Goal: Check status: Check status

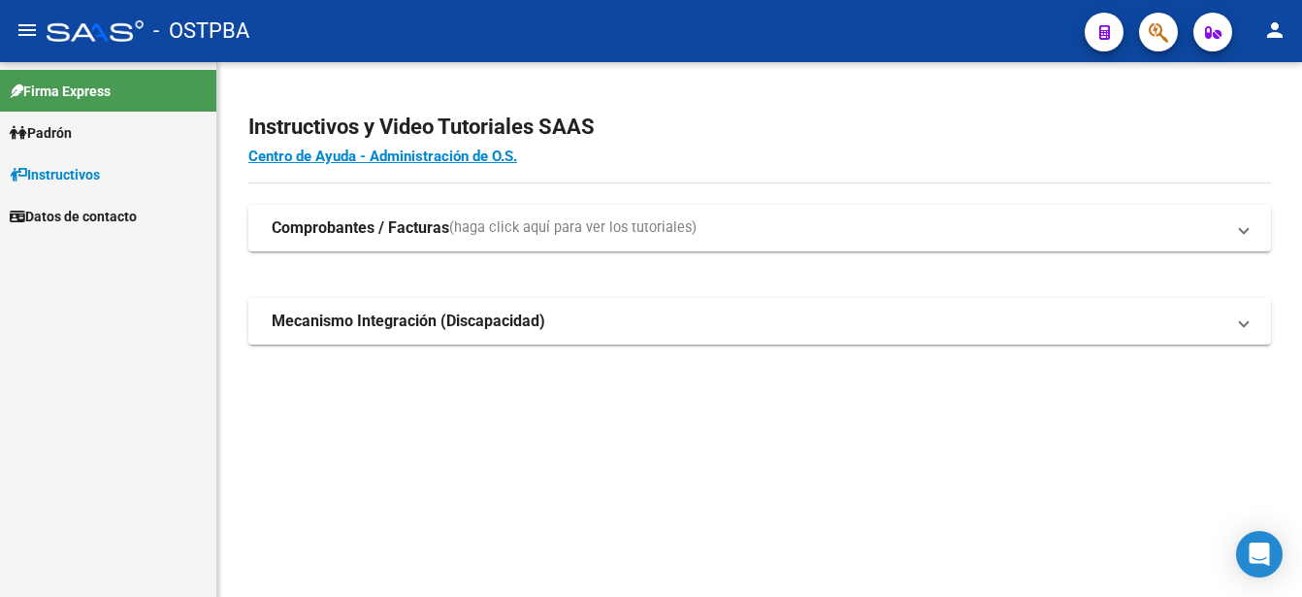
click at [102, 118] on link "Padrón" at bounding box center [108, 133] width 216 height 42
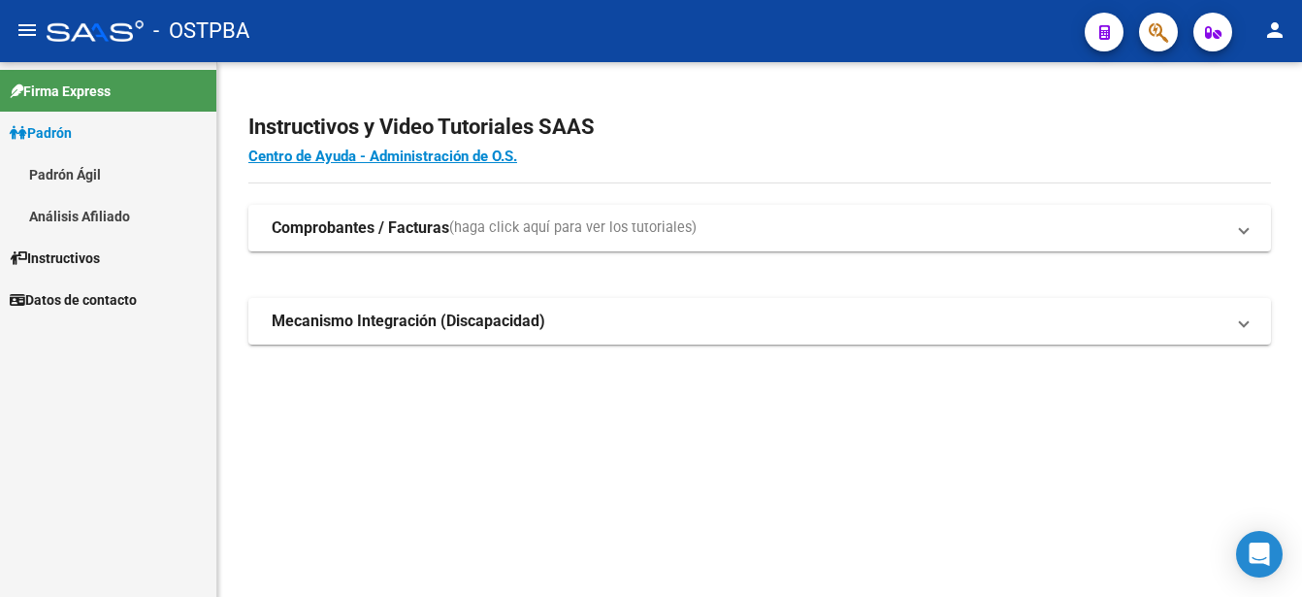
click at [102, 118] on link "Padrón" at bounding box center [108, 133] width 216 height 42
click at [101, 121] on link "Padrón" at bounding box center [108, 133] width 216 height 42
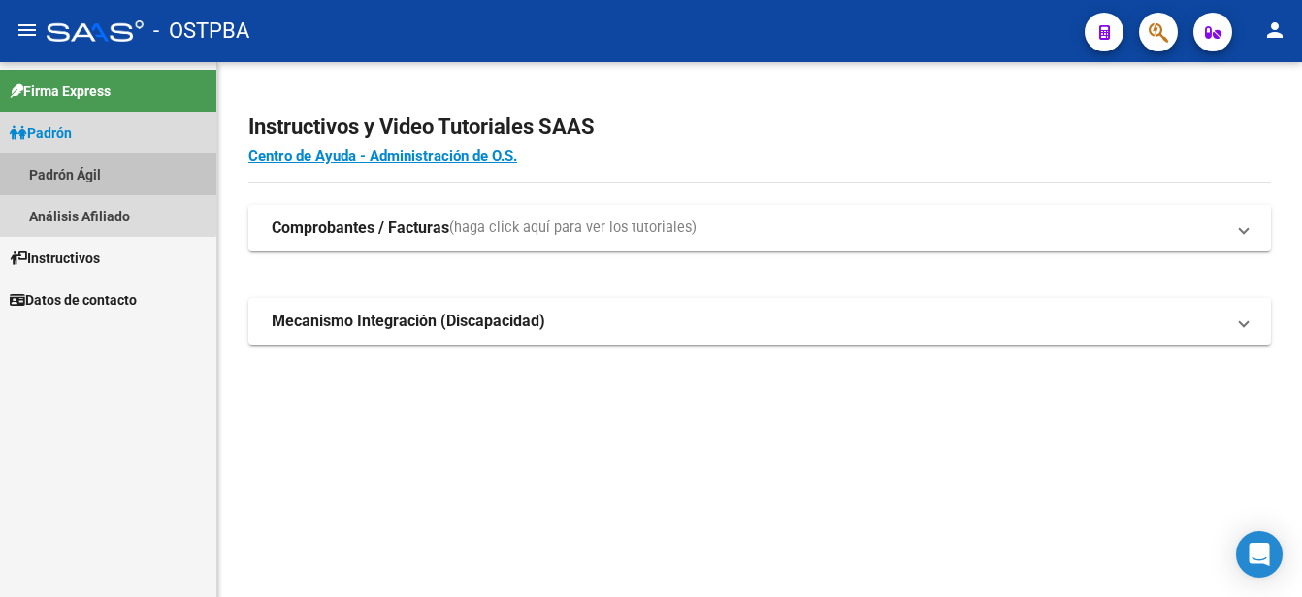
click at [84, 166] on link "Padrón Ágil" at bounding box center [108, 174] width 216 height 42
click at [85, 166] on link "Padrón Ágil" at bounding box center [108, 174] width 216 height 42
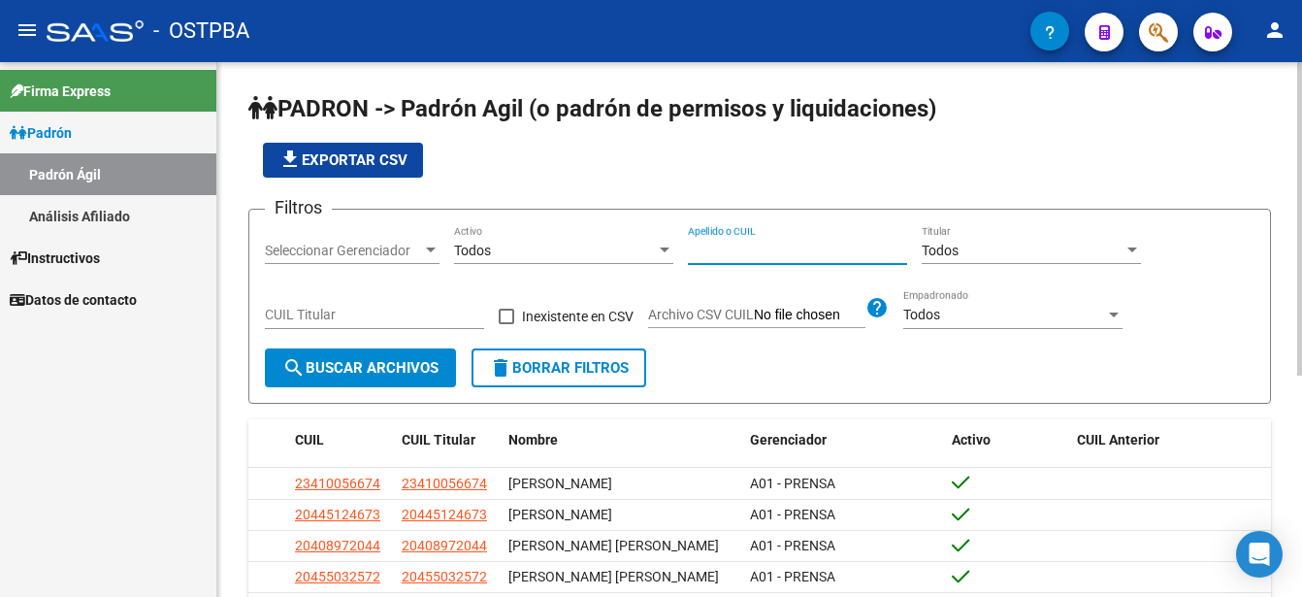
click at [695, 243] on input "Apellido o CUIL" at bounding box center [797, 251] width 219 height 16
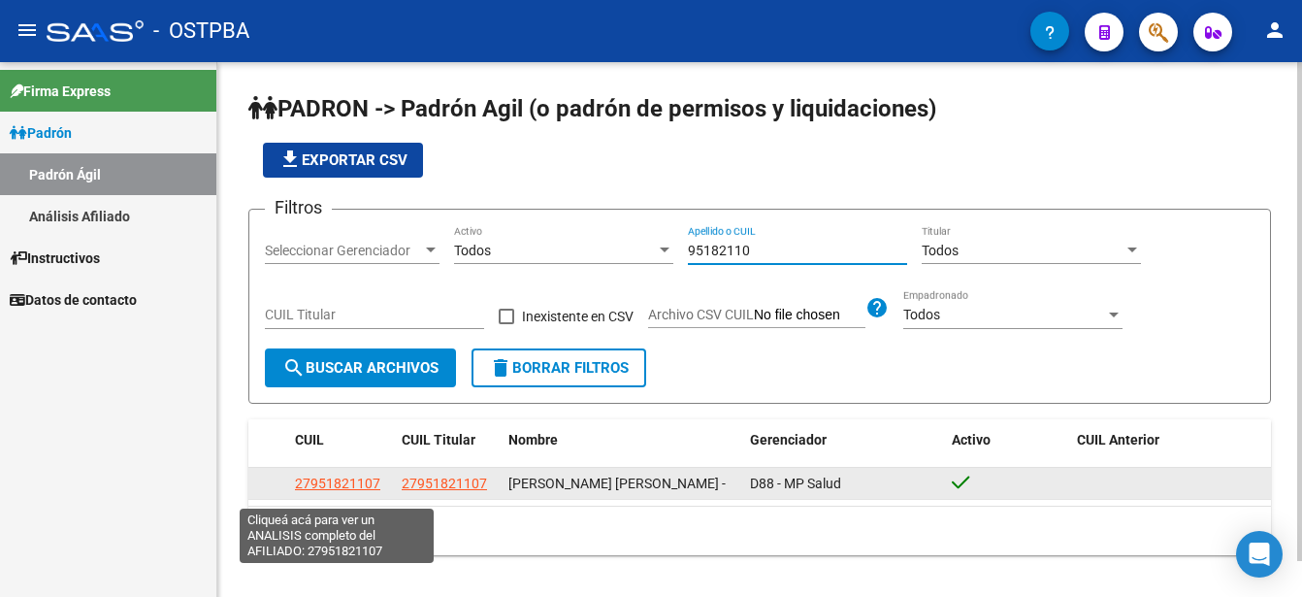
type input "95182110"
click at [337, 488] on span "27951821107" at bounding box center [337, 483] width 85 height 16
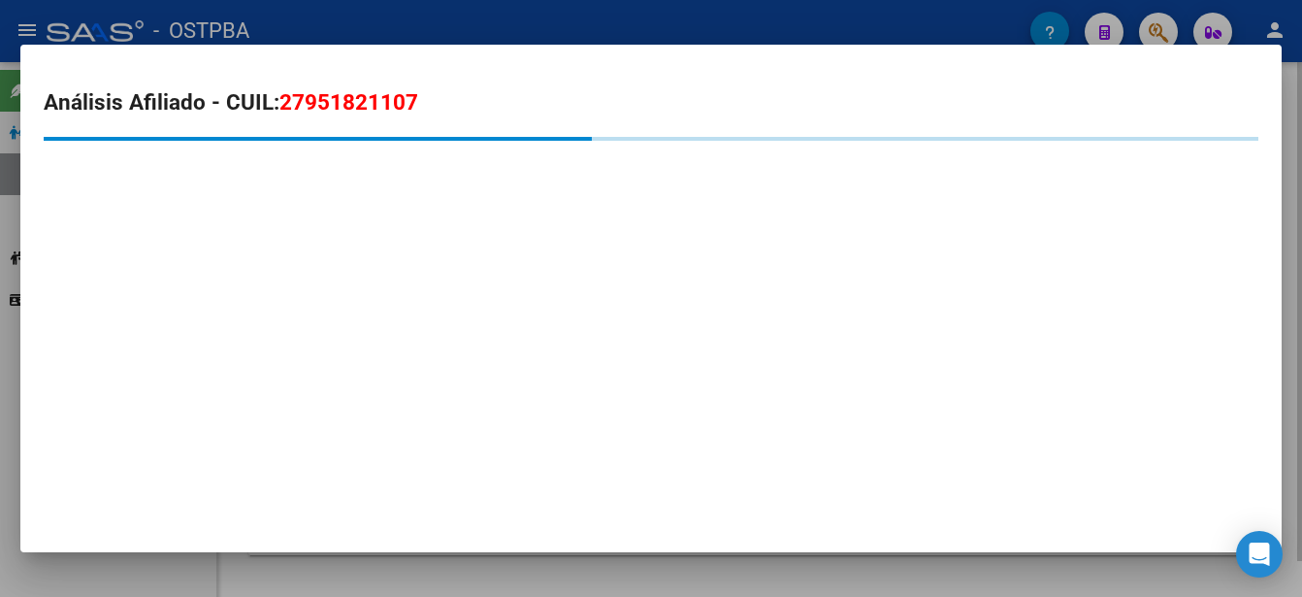
click at [337, 488] on div "Análisis Afiliado - CUIL: 27951821107" at bounding box center [650, 298] width 1261 height 507
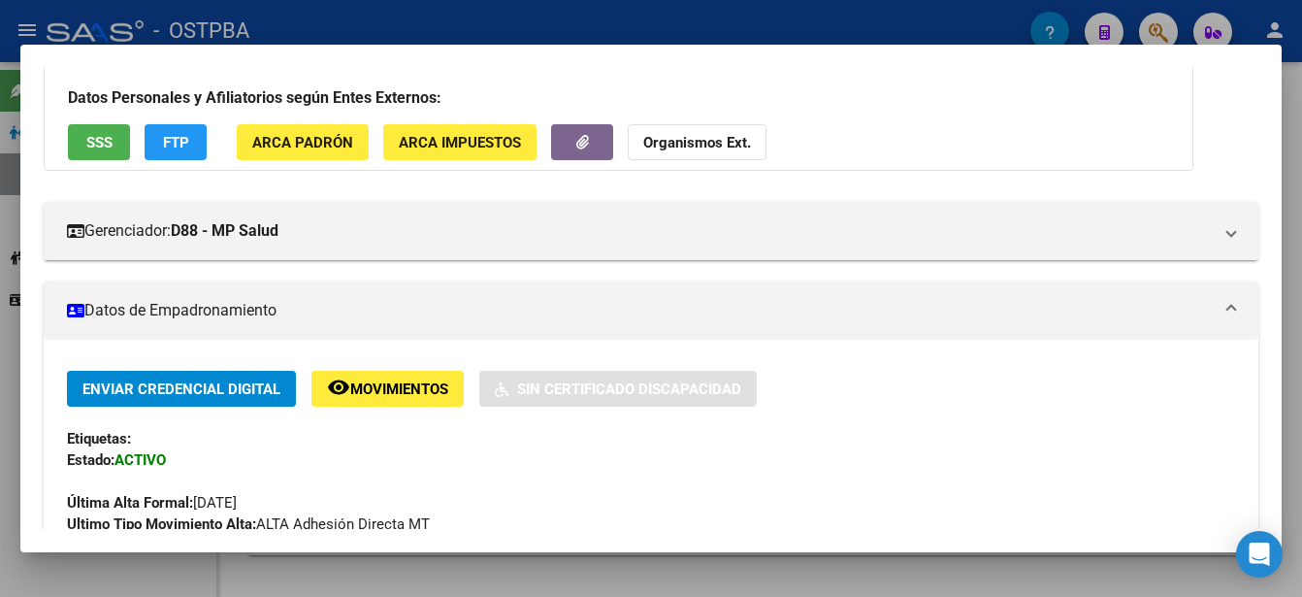
scroll to position [388, 0]
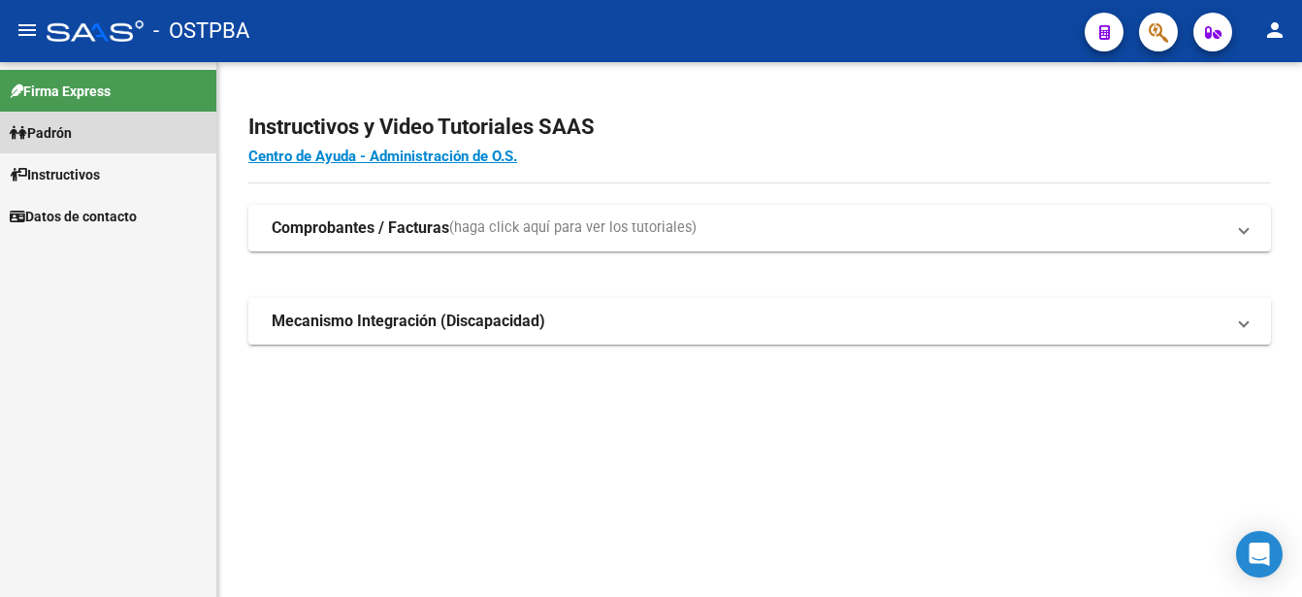
click at [29, 122] on span "Padrón" at bounding box center [41, 132] width 62 height 21
click at [88, 125] on link "Padrón" at bounding box center [108, 133] width 216 height 42
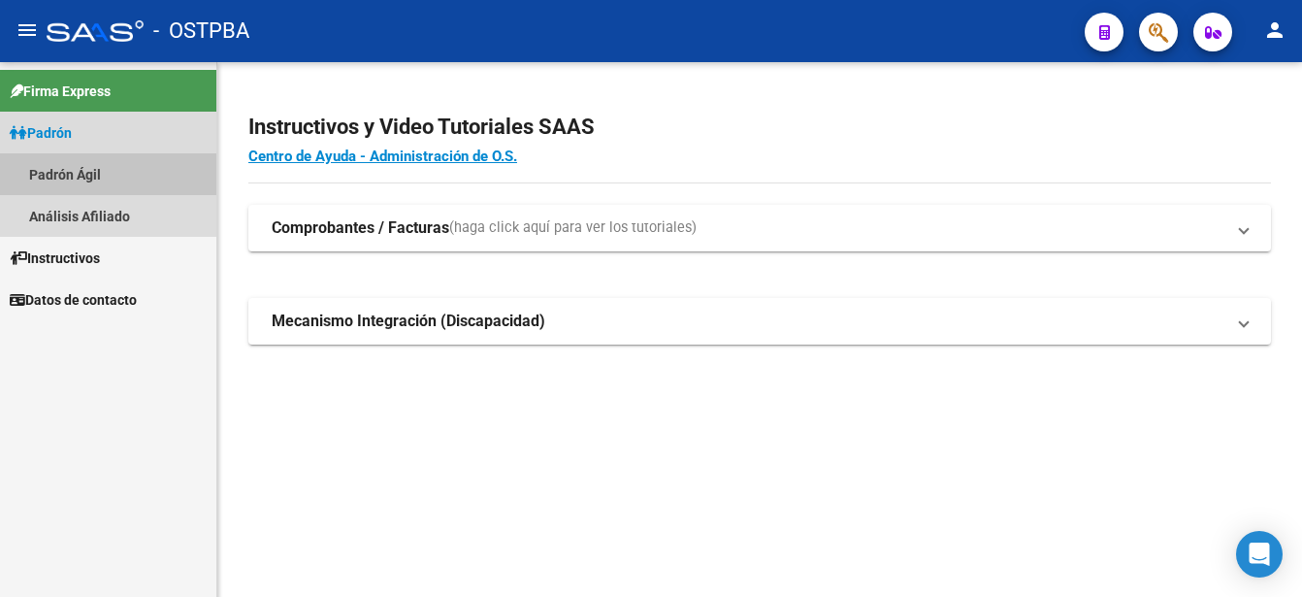
click at [89, 169] on link "Padrón Ágil" at bounding box center [108, 174] width 216 height 42
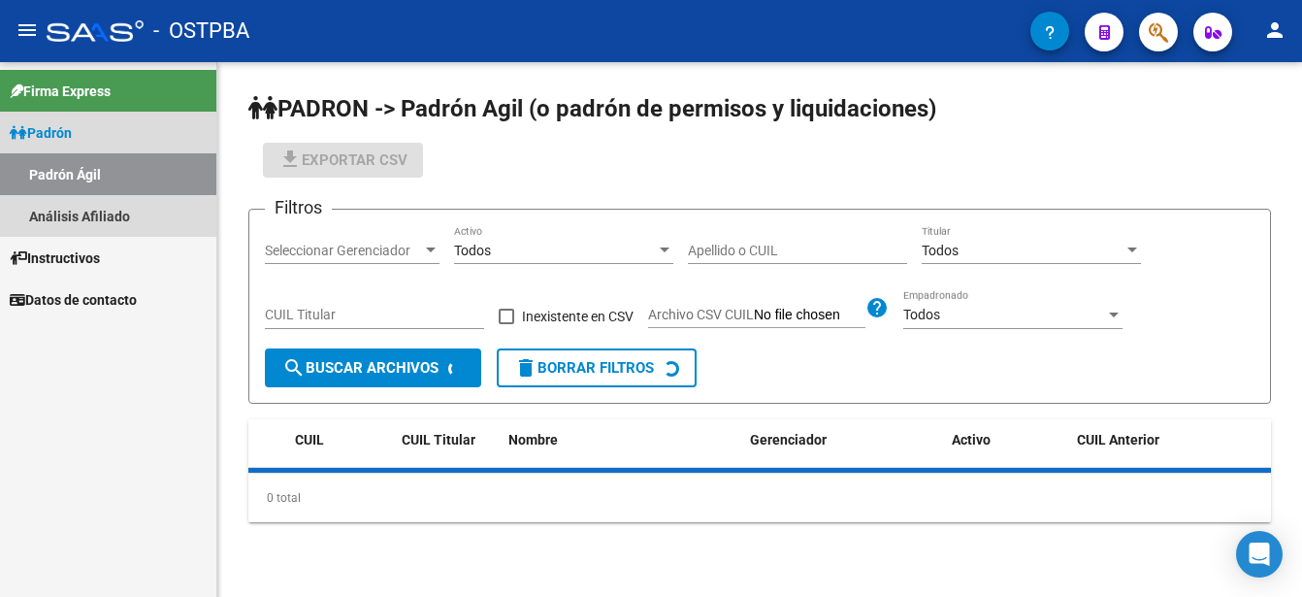
click at [89, 167] on link "Padrón Ágil" at bounding box center [108, 174] width 216 height 42
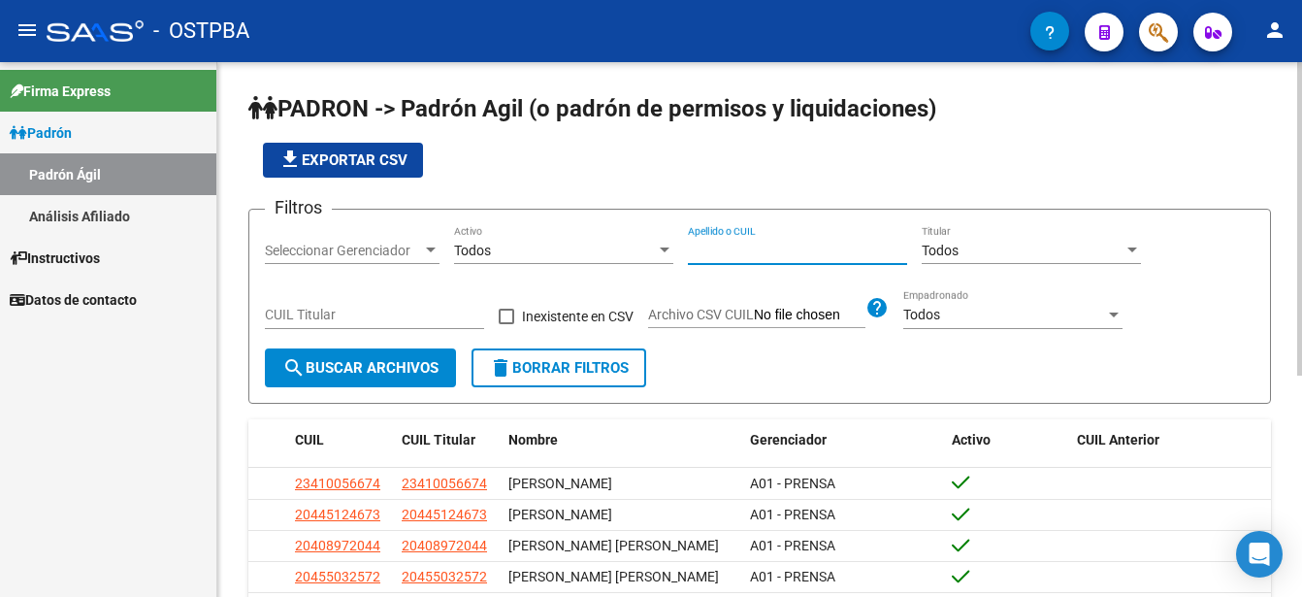
click at [693, 243] on input "Apellido o CUIL" at bounding box center [797, 251] width 219 height 16
